Goal: Transaction & Acquisition: Purchase product/service

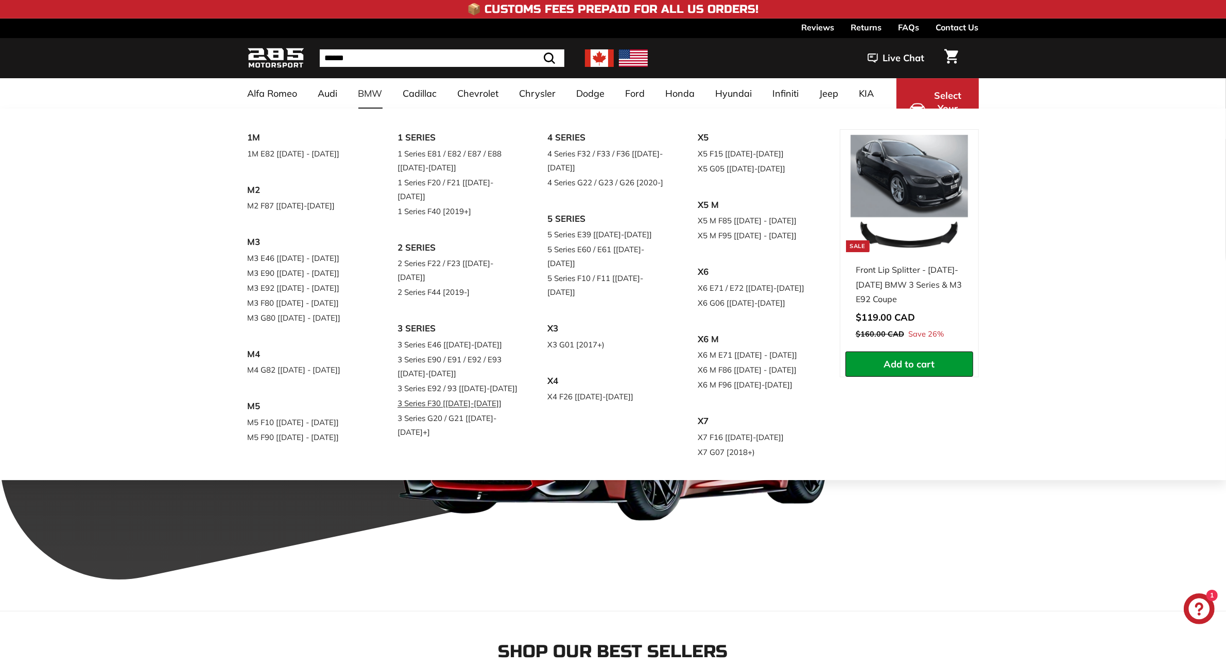
click at [446, 396] on link "3 Series F30 [[DATE]-[DATE]]" at bounding box center [457, 403] width 121 height 15
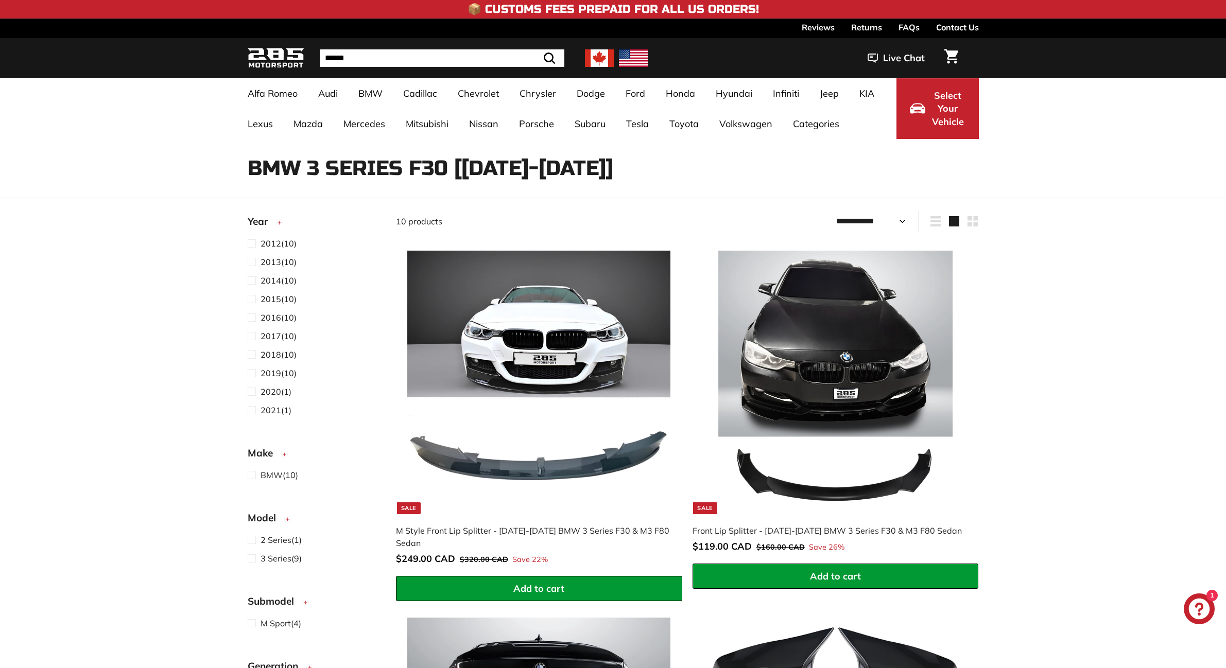
select select "**********"
click at [608, 518] on link "Sale M Style Front Lip Splitter - 2012-2019 BMW 3 Series F30 & M3 F80 Sedan Sal…" at bounding box center [539, 407] width 286 height 337
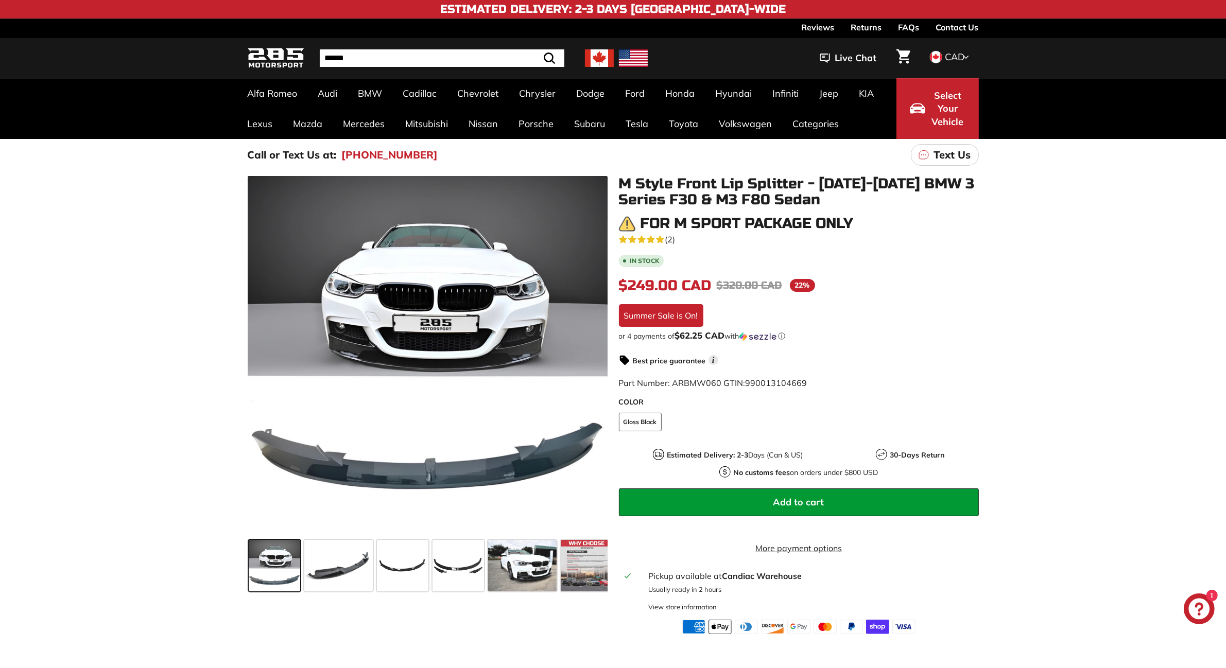
click at [950, 158] on p "Text Us" at bounding box center [952, 154] width 37 height 15
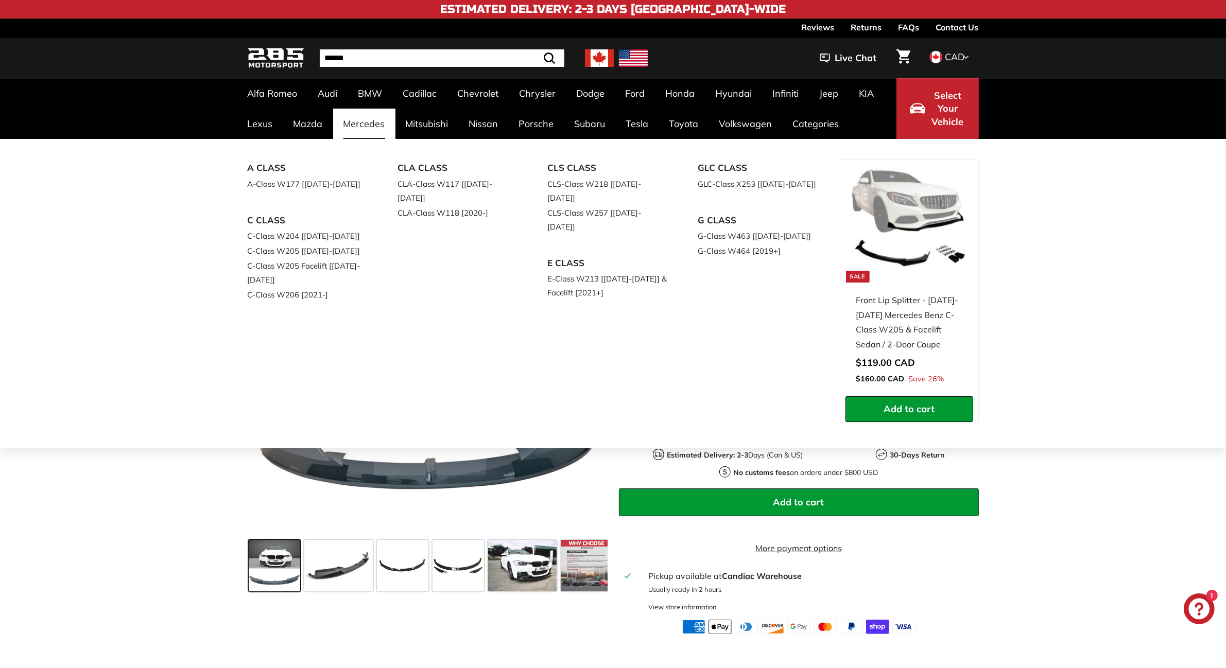
drag, startPoint x: 423, startPoint y: 157, endPoint x: 334, endPoint y: 139, distance: 91.3
click at [334, 139] on div "Pause slideshow Play slideshow 📦 Customs Fees Prepaid for All US Orders! 📦 Cust…" at bounding box center [613, 317] width 1226 height 634
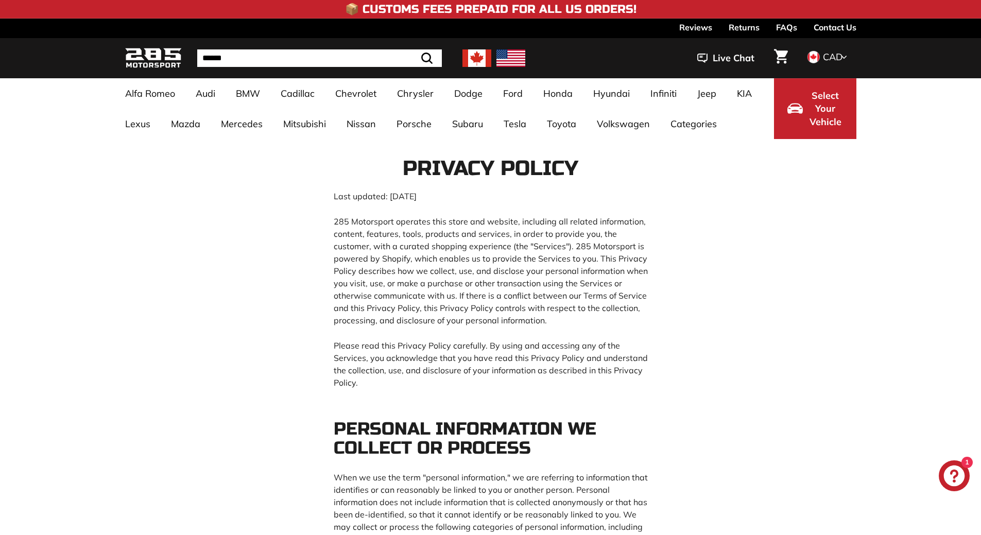
drag, startPoint x: 534, startPoint y: 3, endPoint x: 352, endPoint y: 245, distance: 303.2
click at [352, 245] on p "285 Motorsport operates this store and website, including all related informati…" at bounding box center [491, 270] width 314 height 111
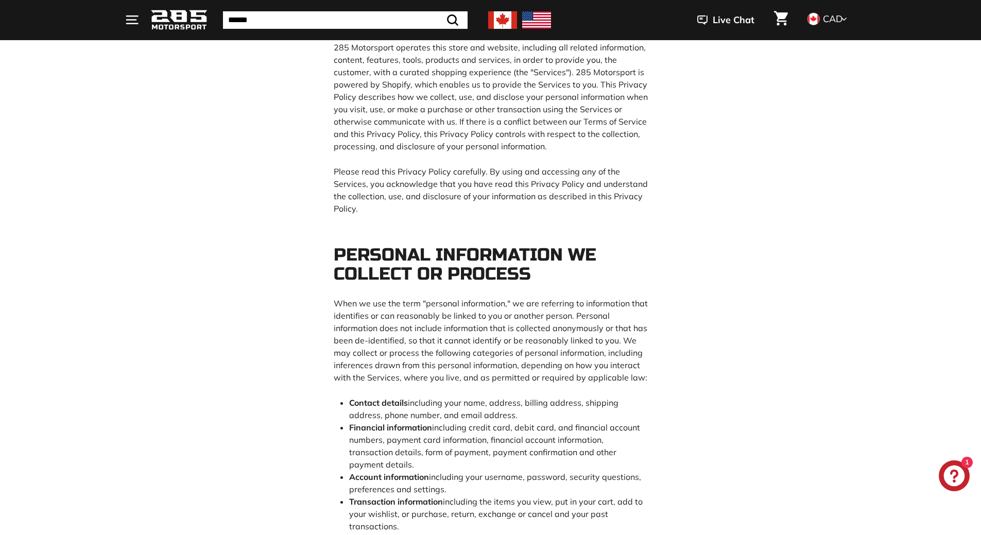
scroll to position [146, 0]
